Goal: Check status: Check status

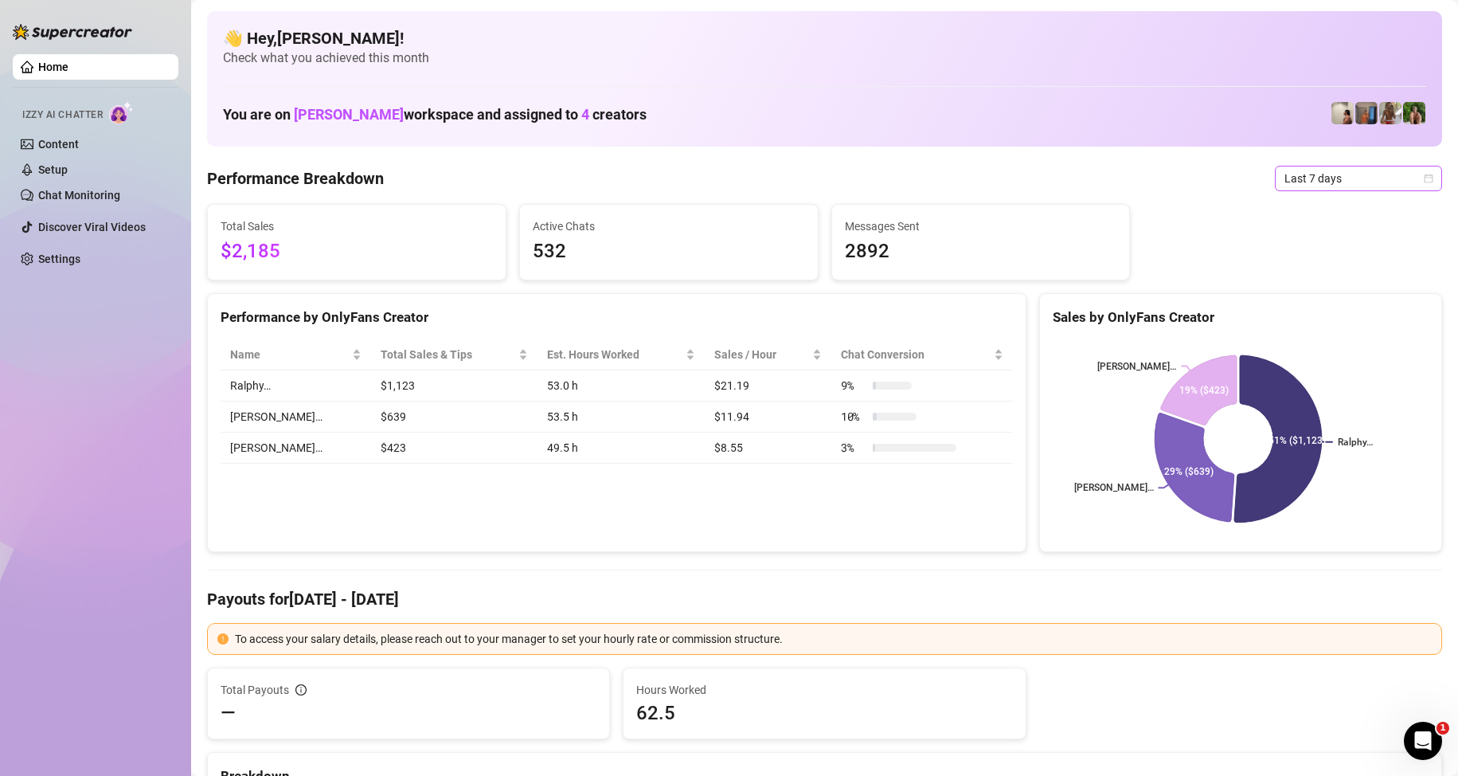
click at [1295, 188] on span "Last 7 days" at bounding box center [1358, 178] width 148 height 24
click at [1296, 311] on div "Custom date" at bounding box center [1345, 312] width 142 height 18
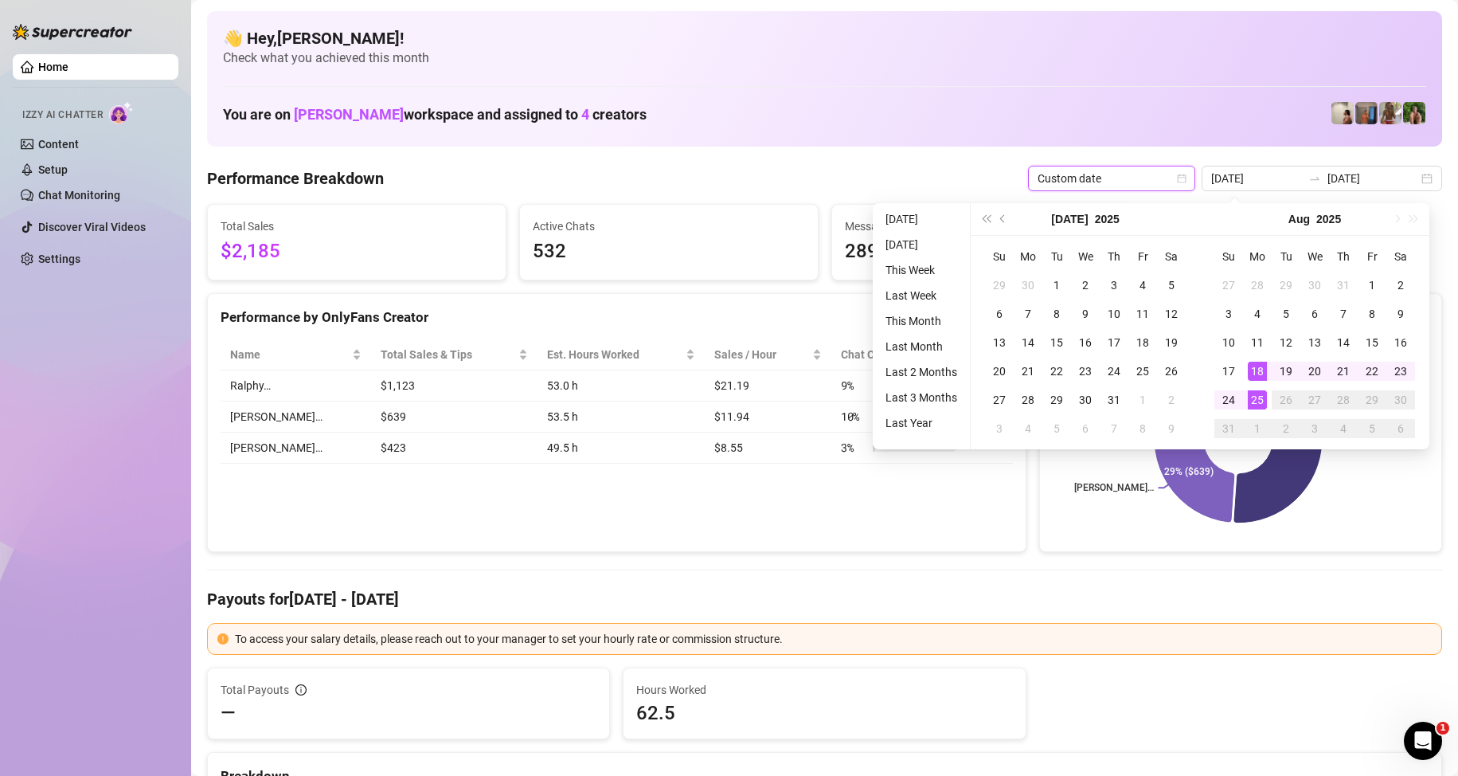
type input "[DATE]"
click at [1261, 406] on div "25" at bounding box center [1257, 399] width 19 height 19
type input "[DATE]"
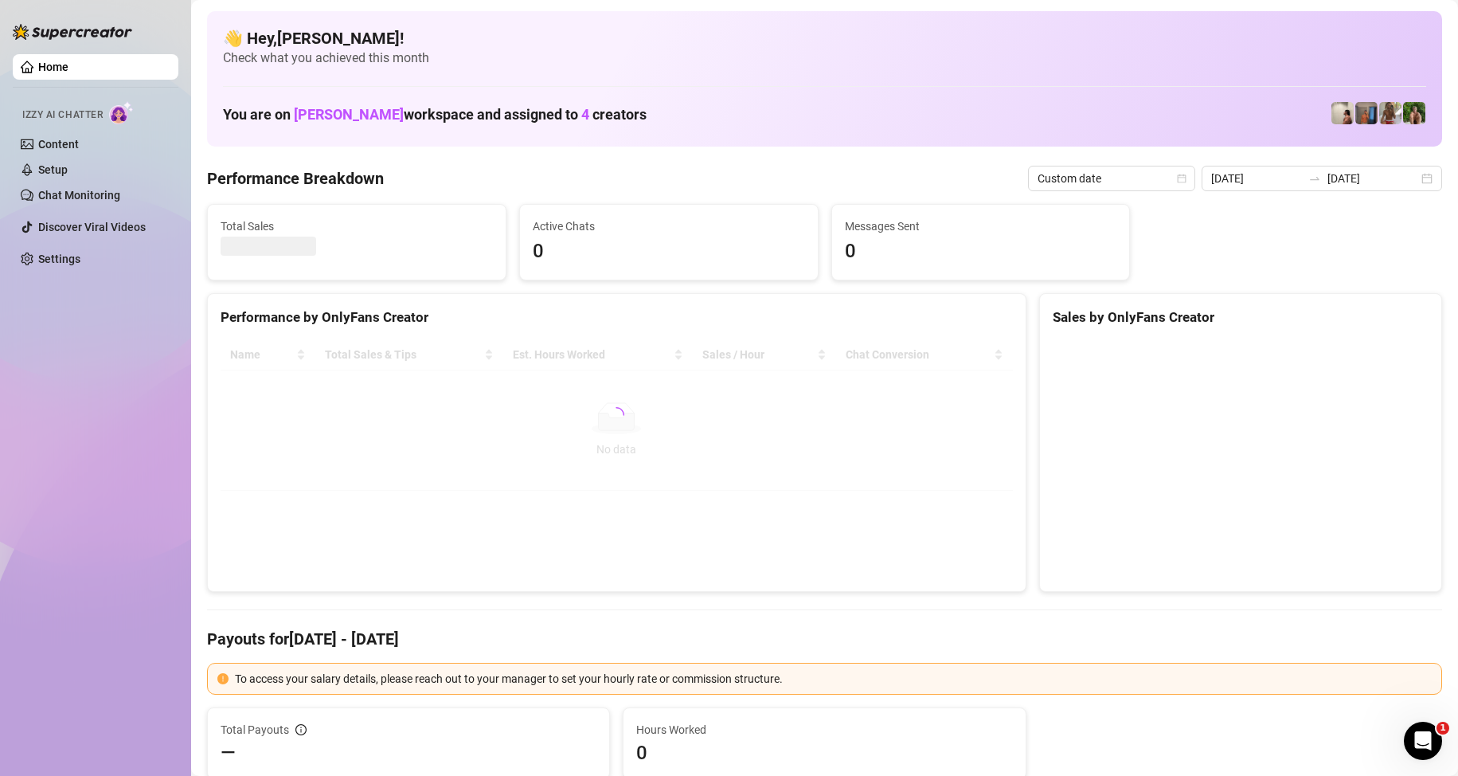
click at [100, 436] on div "Home Izzy AI Chatter Content Setup Chat Monitoring Discover Viral Videos Settin…" at bounding box center [96, 380] width 166 height 761
click at [69, 365] on div "Home Izzy AI Chatter Content Setup Chat Monitoring Discover Viral Videos Settin…" at bounding box center [96, 380] width 166 height 761
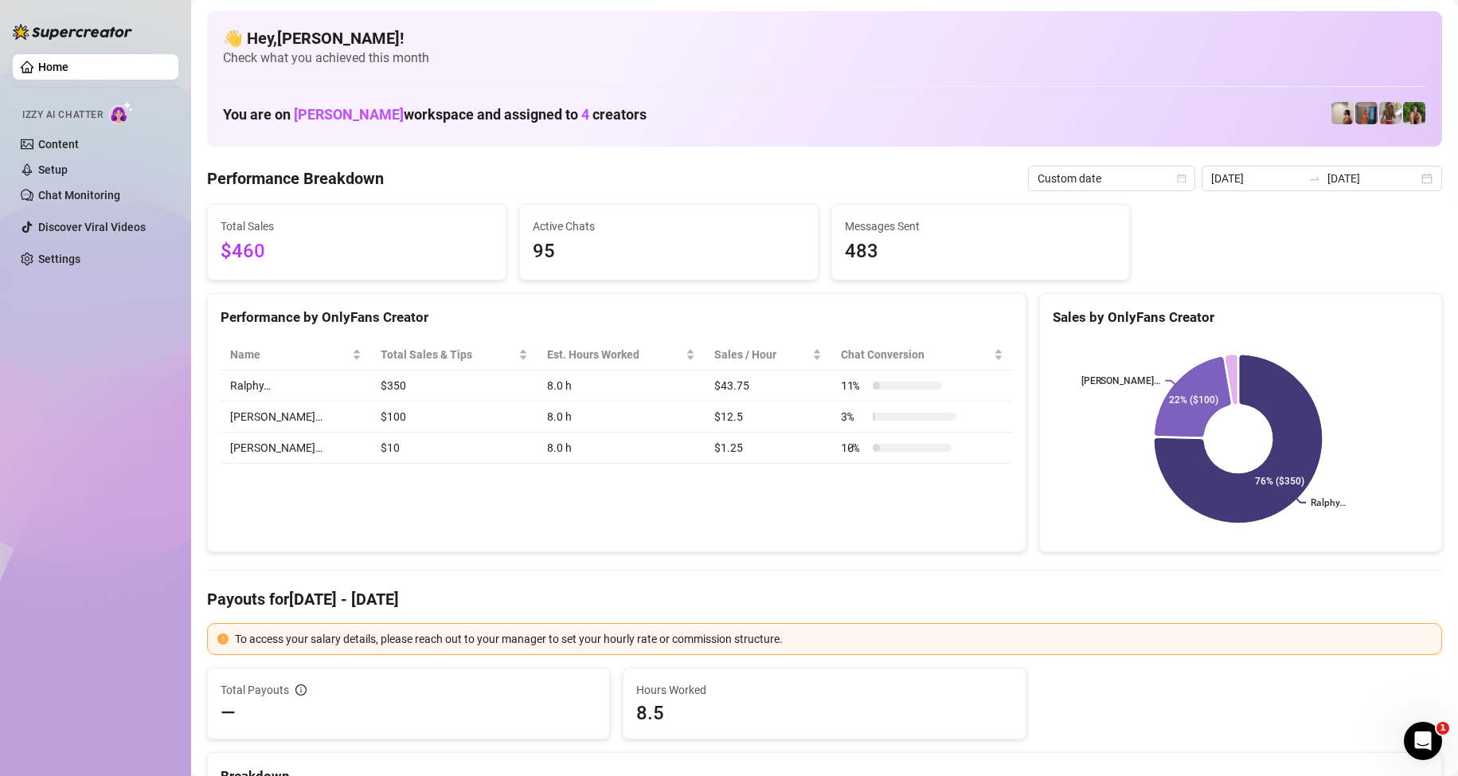
click at [71, 394] on div "Home Izzy AI Chatter Content Setup Chat Monitoring Discover Viral Videos Settin…" at bounding box center [96, 380] width 166 height 761
click at [682, 502] on div "Performance by OnlyFans Creator Name Total Sales & Tips Est. Hours Worked Sales…" at bounding box center [616, 423] width 819 height 260
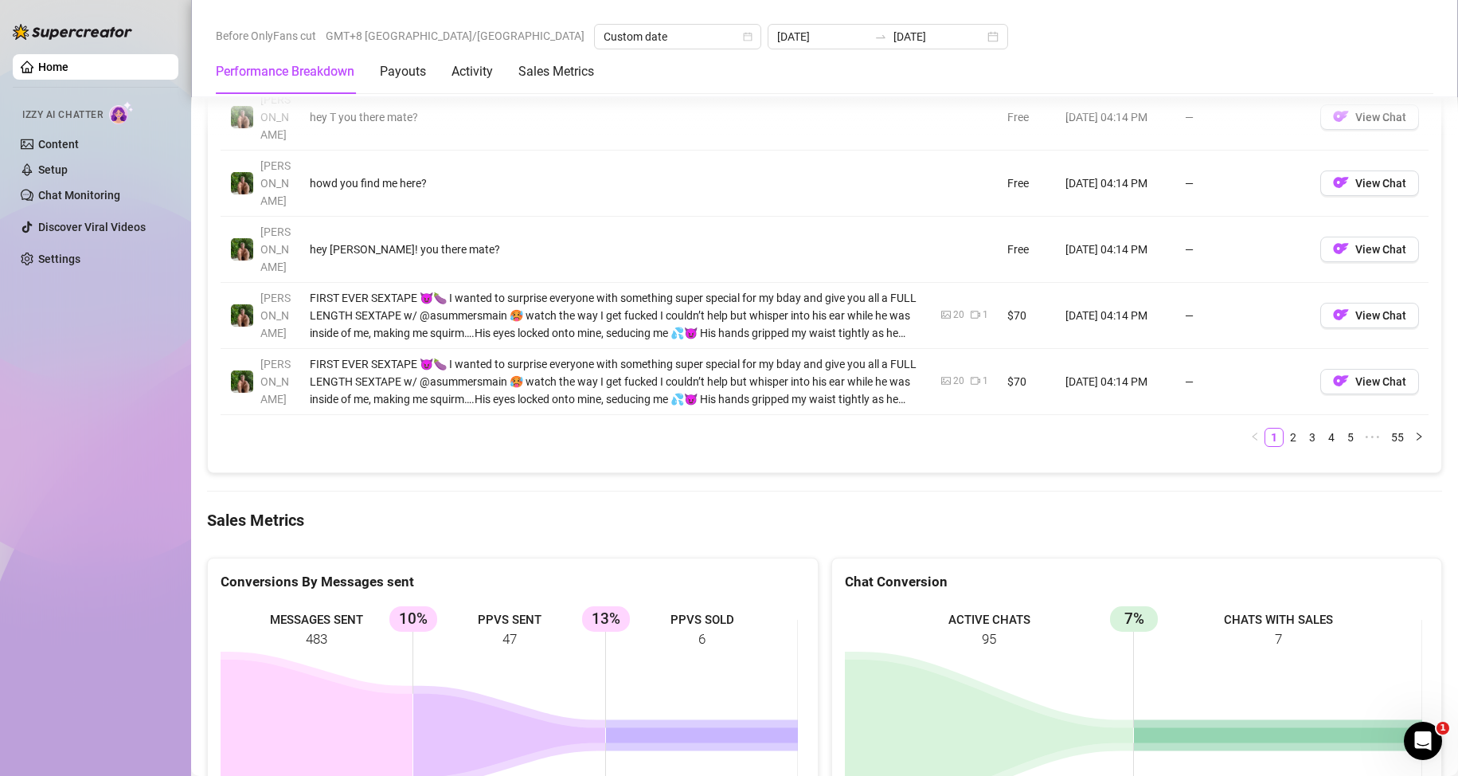
scroll to position [2309, 0]
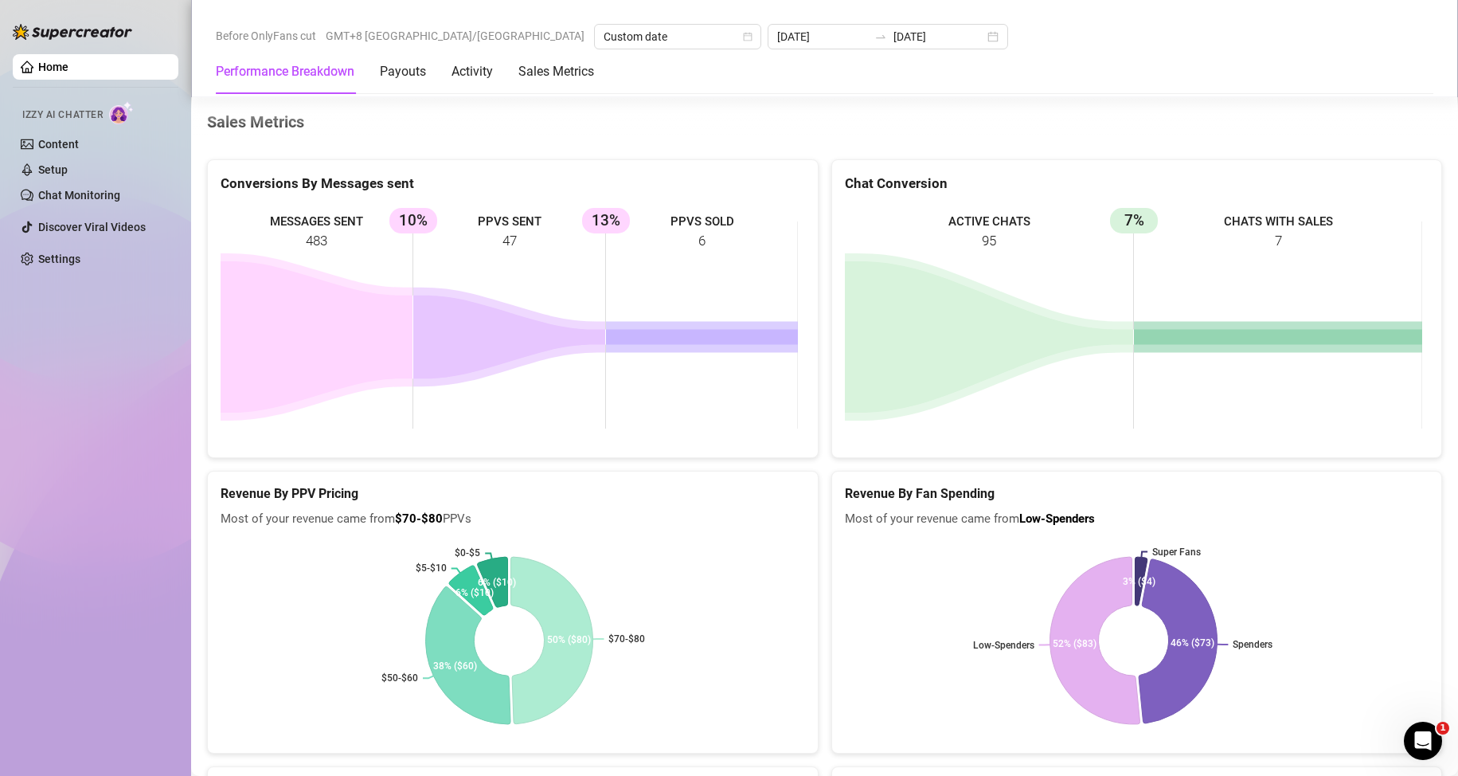
click at [102, 367] on div "Home Izzy AI Chatter Content Setup Chat Monitoring Discover Viral Videos Settin…" at bounding box center [96, 380] width 166 height 761
